Goal: Task Accomplishment & Management: Complete application form

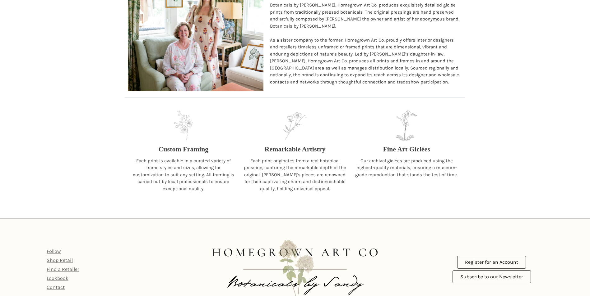
scroll to position [646, 0]
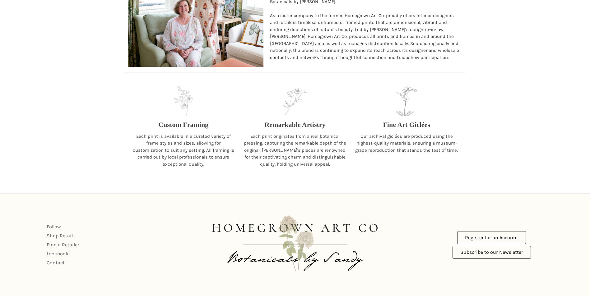
click at [398, 125] on p "Fine Art Giclées" at bounding box center [406, 125] width 47 height 10
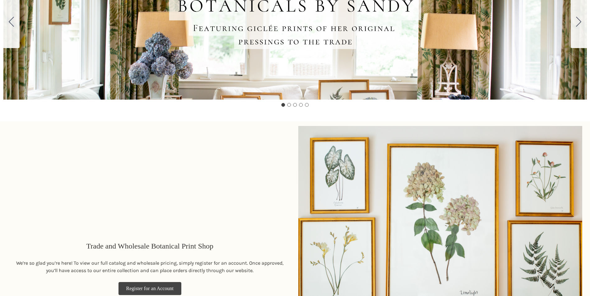
scroll to position [0, 0]
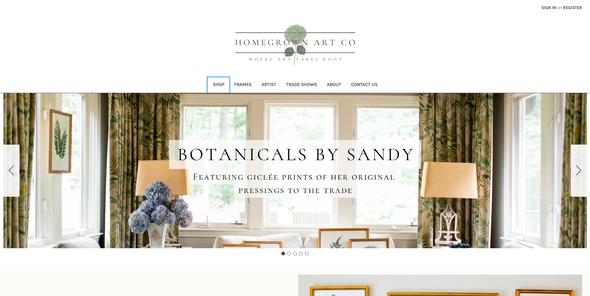
click at [214, 83] on link "Shop" at bounding box center [218, 85] width 21 height 15
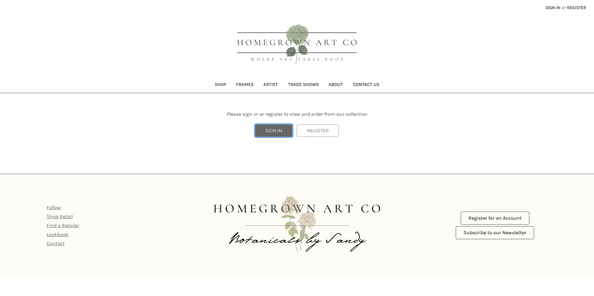
click at [266, 131] on link "SIGN IN" at bounding box center [273, 131] width 37 height 12
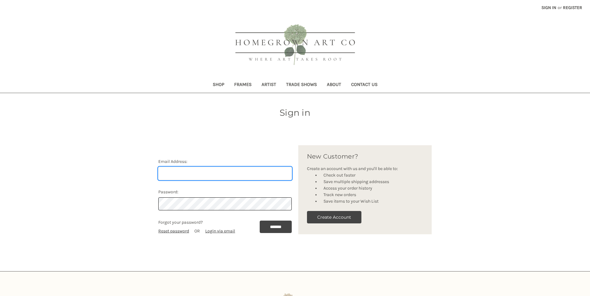
click at [172, 172] on input "Email Address:" at bounding box center [224, 173] width 133 height 13
click at [479, 183] on div "Sign in Email Address: Password: Forgot your password? Reset password OR Login …" at bounding box center [294, 175] width 399 height 139
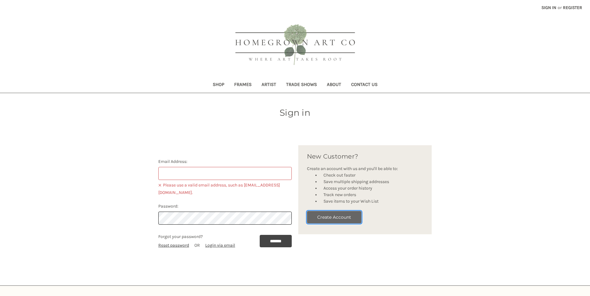
click at [353, 219] on button "Create Account" at bounding box center [334, 217] width 54 height 12
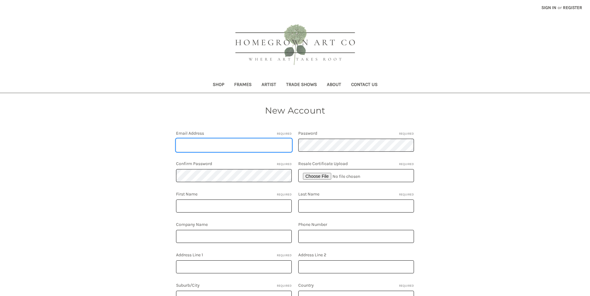
click at [213, 145] on input "Email Address Required" at bounding box center [234, 145] width 116 height 13
type input "Clayncheryl@aol.com"
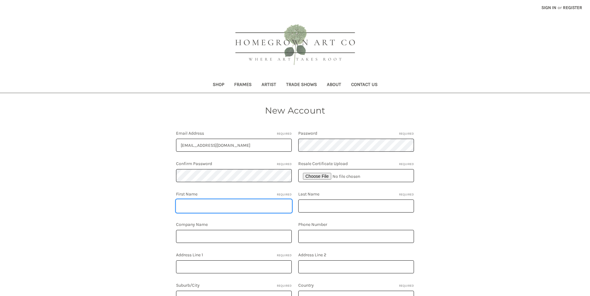
type input "Cheryl"
type input "Craddock"
type input "9014825445"
type input "1237 Flint Lock Cv."
type input "(Hernando) 1237 Flint Lock Cove Hernando MS 38632"
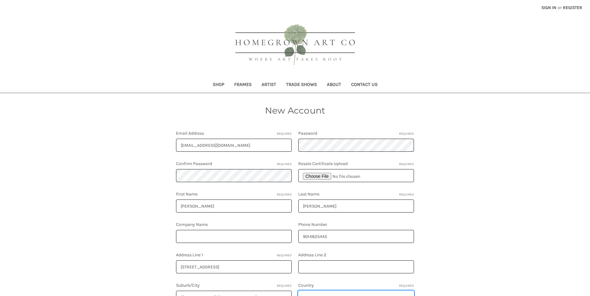
select select "**********"
type input "MS"
type input "38632"
select select "**********"
click at [216, 82] on link "Shop" at bounding box center [218, 85] width 21 height 15
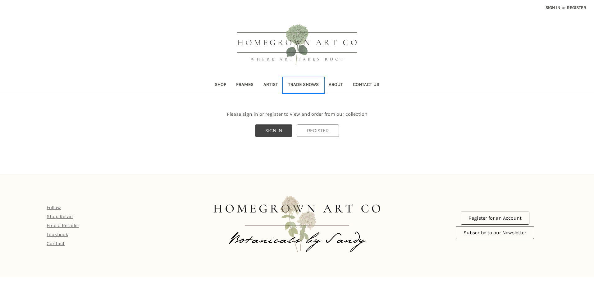
click at [311, 85] on link "Trade Shows" at bounding box center [303, 85] width 41 height 15
